Goal: Transaction & Acquisition: Purchase product/service

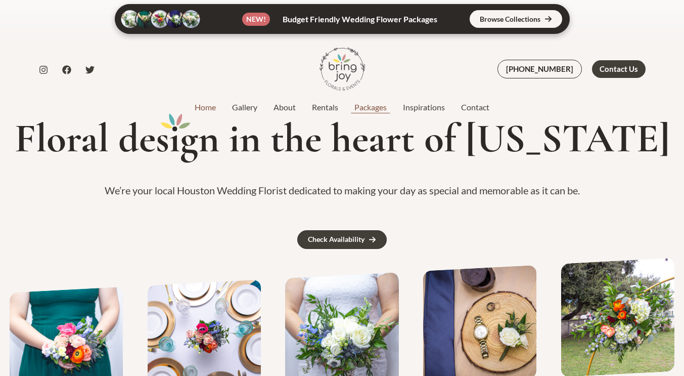
click at [368, 109] on link "Packages" at bounding box center [370, 107] width 49 height 12
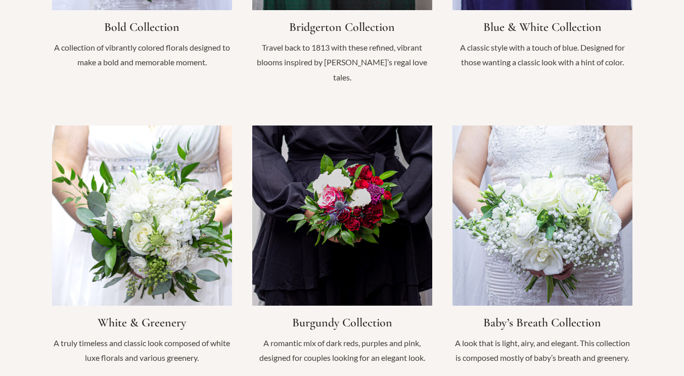
scroll to position [956, 0]
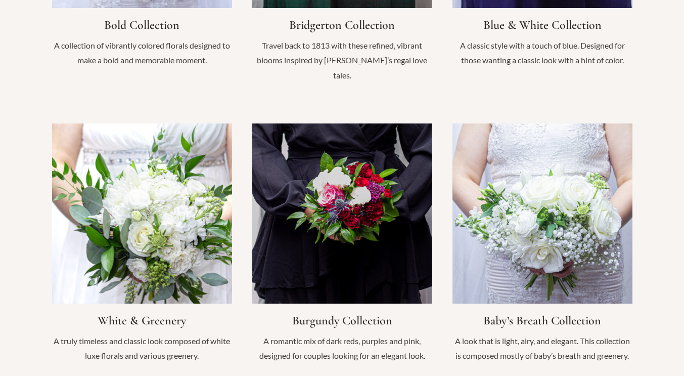
click at [153, 221] on link "Infobox Link" at bounding box center [142, 248] width 180 height 250
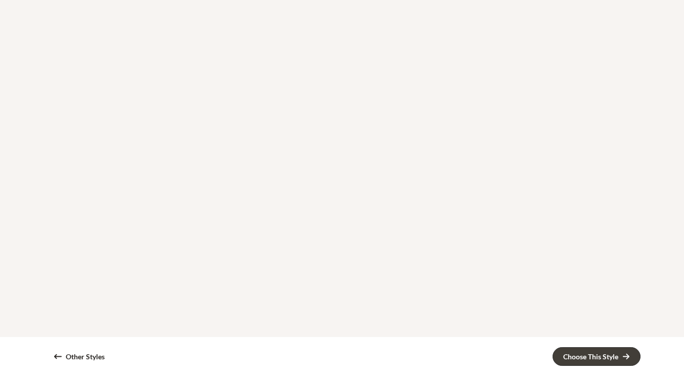
scroll to position [968, 0]
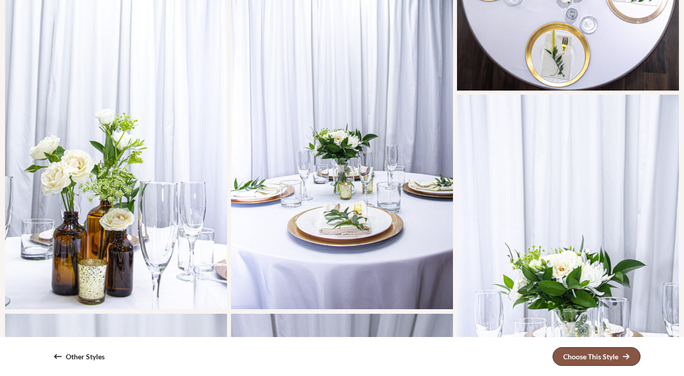
click at [572, 358] on div "Choose This Style" at bounding box center [590, 356] width 55 height 7
